Goal: Register for event/course

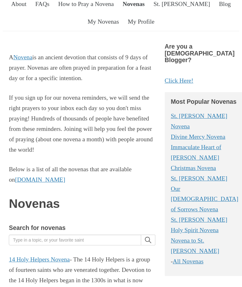
scroll to position [56, 0]
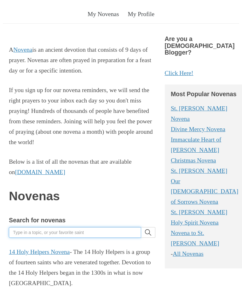
click at [72, 228] on input "Search for novenas" at bounding box center [75, 233] width 132 height 11
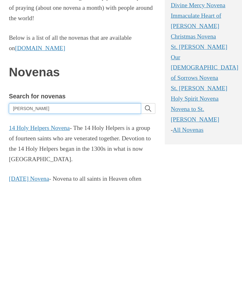
type input "Teresa"
click at [148, 204] on button "search" at bounding box center [148, 209] width 14 height 11
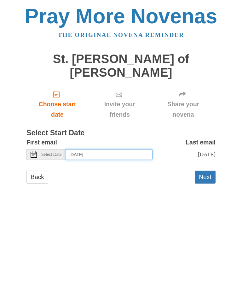
click at [119, 149] on input "Tuesday, October 14th" at bounding box center [109, 154] width 87 height 11
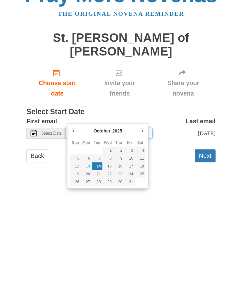
type input "Monday, October 13th"
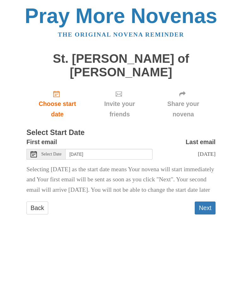
click at [207, 202] on button "Next" at bounding box center [205, 208] width 21 height 13
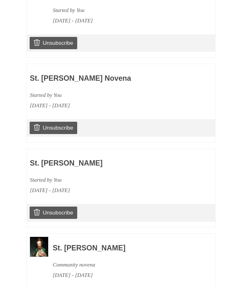
scroll to position [605, 0]
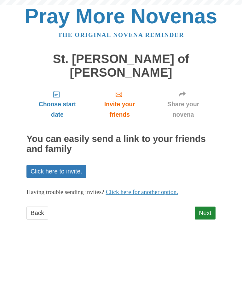
click at [205, 207] on link "Next" at bounding box center [205, 213] width 21 height 13
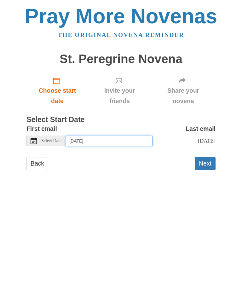
click at [128, 141] on input "Tuesday, October 14th" at bounding box center [109, 141] width 87 height 11
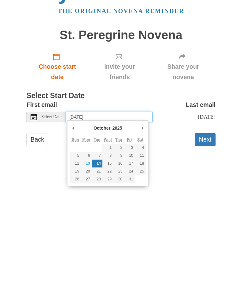
type input "Monday, October 13th"
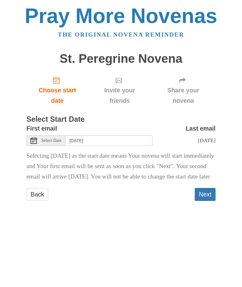
click at [210, 201] on button "Next" at bounding box center [205, 194] width 21 height 13
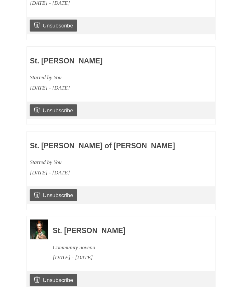
scroll to position [689, 0]
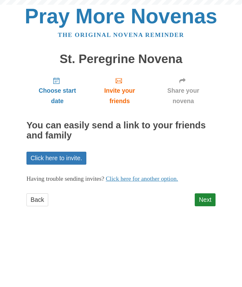
click at [203, 201] on link "Next" at bounding box center [205, 199] width 21 height 13
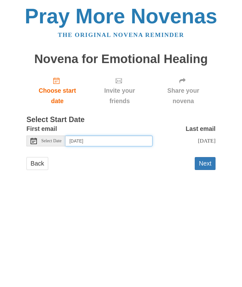
click at [130, 141] on input "Tuesday, October 14th" at bounding box center [109, 141] width 87 height 11
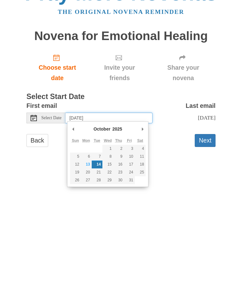
type input "Monday, October 13th"
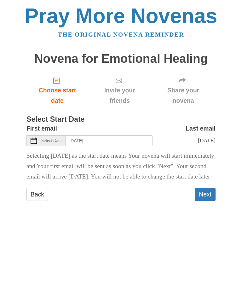
click at [208, 201] on button "Next" at bounding box center [205, 194] width 21 height 13
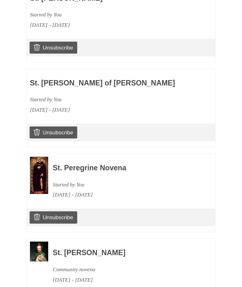
scroll to position [772, 0]
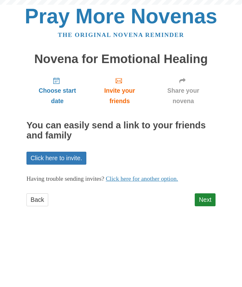
click at [208, 196] on link "Next" at bounding box center [205, 199] width 21 height 13
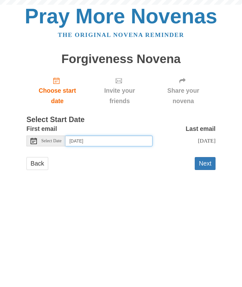
click at [125, 140] on input "Tuesday, October 14th" at bounding box center [109, 141] width 87 height 11
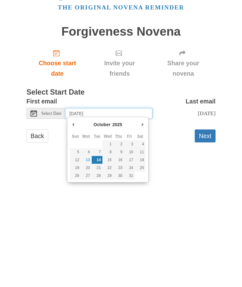
type input "Monday, October 13th"
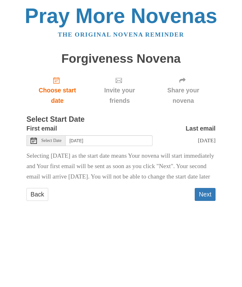
click at [209, 198] on button "Next" at bounding box center [205, 194] width 21 height 13
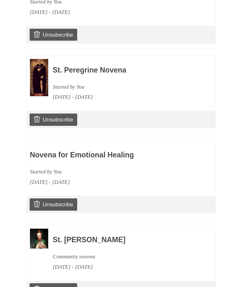
scroll to position [856, 0]
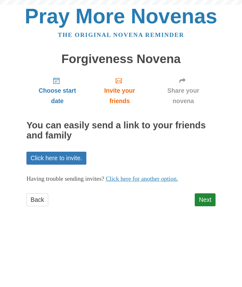
click at [204, 193] on link "Next" at bounding box center [205, 199] width 21 height 13
